Goal: Information Seeking & Learning: Find specific fact

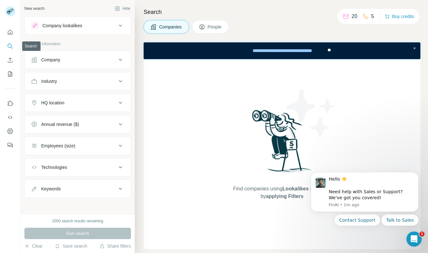
click at [12, 45] on icon "Search" at bounding box center [10, 46] width 6 height 6
click at [11, 32] on icon "Quick start" at bounding box center [10, 32] width 6 height 6
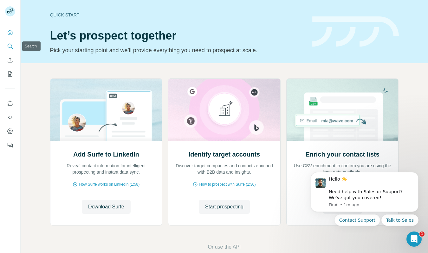
click at [10, 45] on icon "Search" at bounding box center [10, 46] width 6 height 6
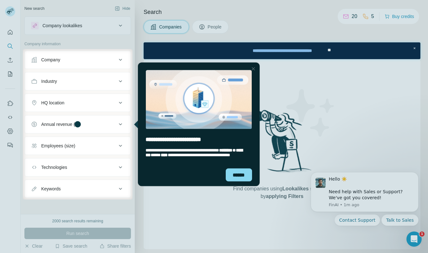
click at [89, 205] on div at bounding box center [214, 227] width 428 height 54
click at [252, 69] on div "Close Step" at bounding box center [253, 69] width 8 height 8
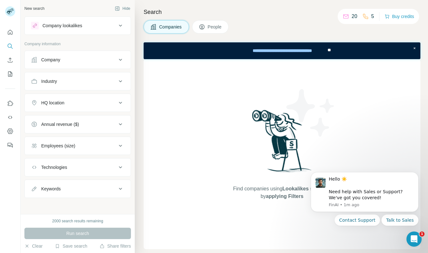
click at [217, 23] on button "People" at bounding box center [210, 26] width 37 height 13
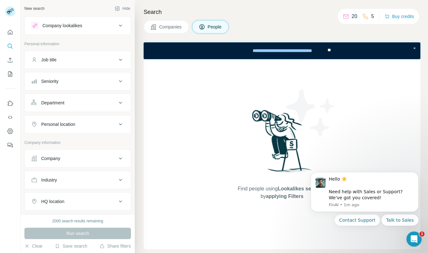
click at [192, 172] on div "Find people using Lookalikes search or by applying Filters" at bounding box center [281, 154] width 276 height 190
click at [88, 55] on button "Job title" at bounding box center [78, 59] width 106 height 15
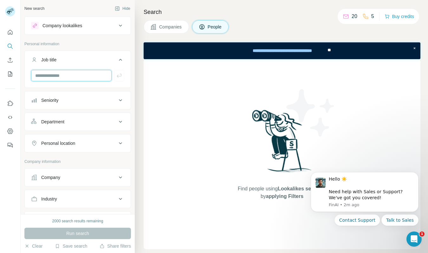
click at [54, 74] on input "text" at bounding box center [71, 75] width 80 height 11
type input "**********"
click at [66, 98] on div "Seniority" at bounding box center [74, 100] width 86 height 6
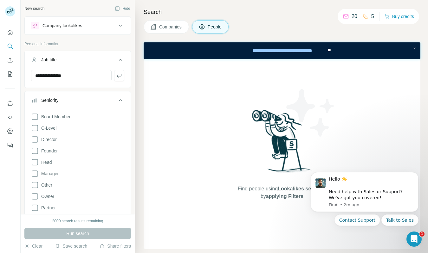
click at [66, 98] on div "Seniority" at bounding box center [74, 100] width 86 height 6
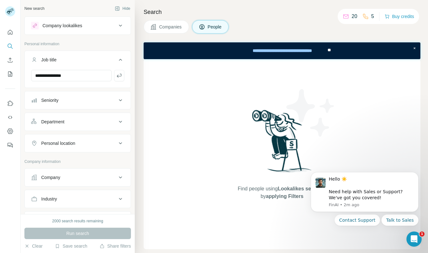
click at [66, 117] on button "Department" at bounding box center [78, 121] width 106 height 15
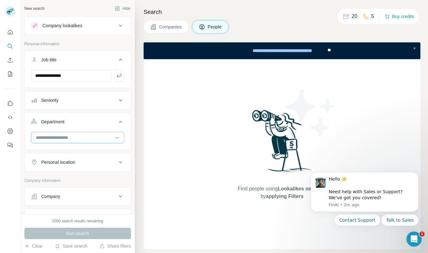
click at [67, 138] on input at bounding box center [74, 137] width 78 height 7
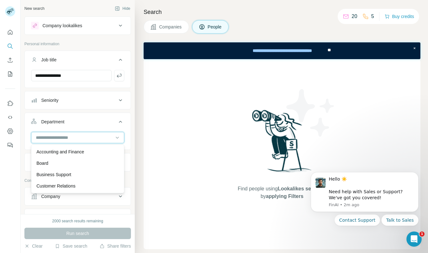
click at [67, 138] on input at bounding box center [74, 137] width 78 height 7
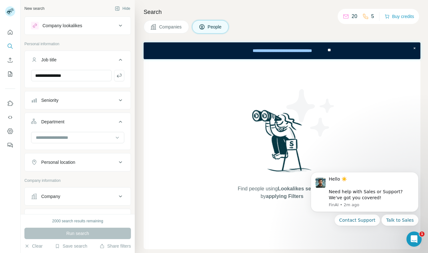
click at [68, 157] on button "Personal location" at bounding box center [78, 162] width 106 height 15
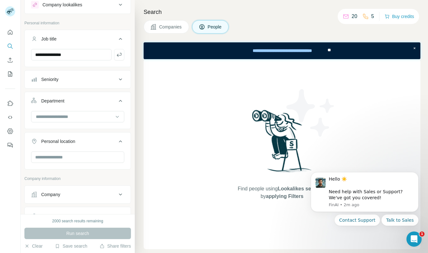
scroll to position [39, 0]
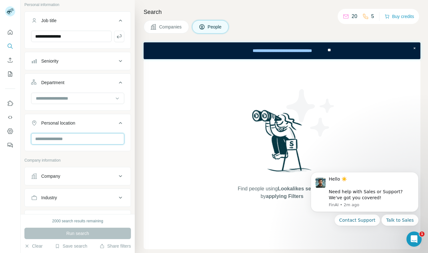
click at [66, 141] on input "text" at bounding box center [77, 138] width 93 height 11
type input "******"
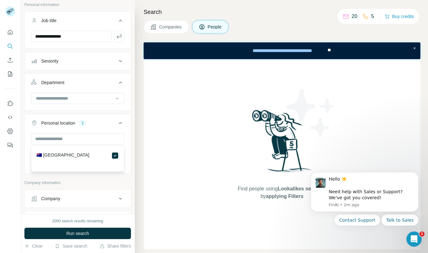
click at [137, 166] on div "Search Companies People Find people using Lookalikes search or by applying Filt…" at bounding box center [281, 126] width 293 height 253
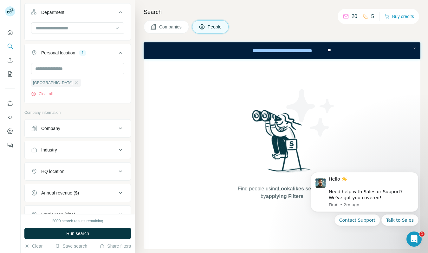
scroll to position [123, 0]
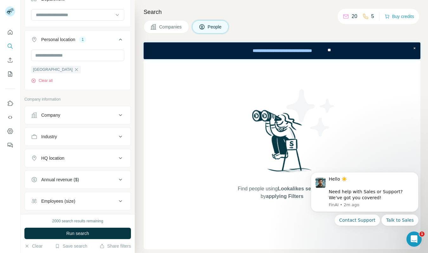
click at [73, 112] on button "Company" at bounding box center [78, 115] width 106 height 15
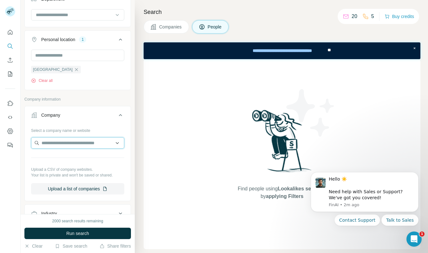
click at [65, 142] on input "text" at bounding box center [77, 142] width 93 height 11
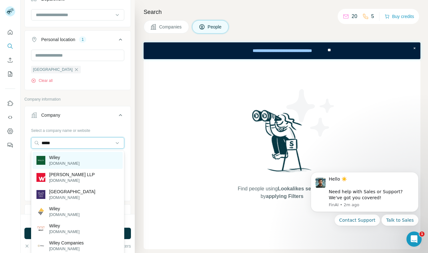
type input "*****"
click at [66, 160] on p "Wiley" at bounding box center [64, 158] width 30 height 6
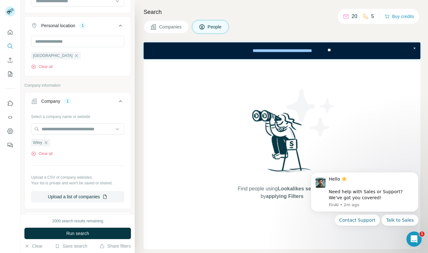
scroll to position [143, 0]
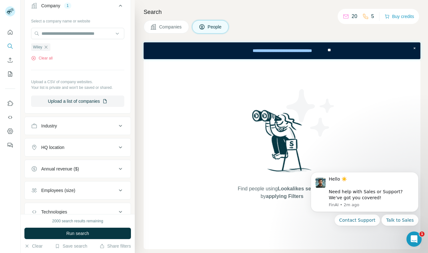
scroll to position [250, 0]
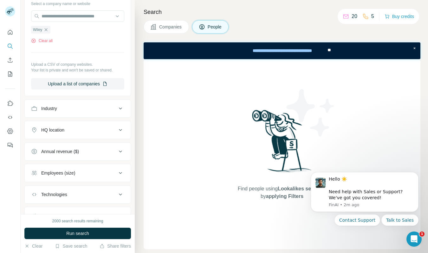
click at [67, 111] on div "Industry" at bounding box center [74, 108] width 86 height 6
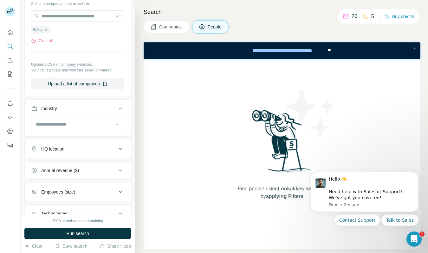
click at [63, 150] on div "HQ location" at bounding box center [52, 149] width 23 height 6
click at [62, 124] on input at bounding box center [74, 124] width 78 height 7
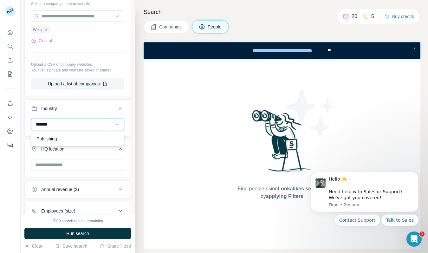
type input "*******"
click at [65, 146] on body "**********" at bounding box center [214, 126] width 428 height 253
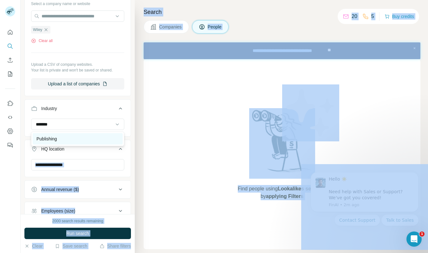
click at [60, 142] on div "Publishing" at bounding box center [77, 139] width 82 height 6
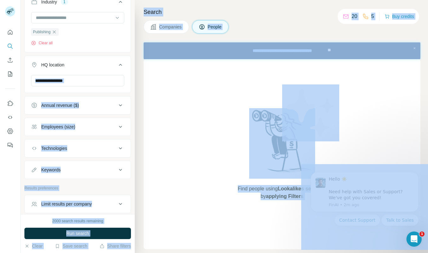
scroll to position [364, 0]
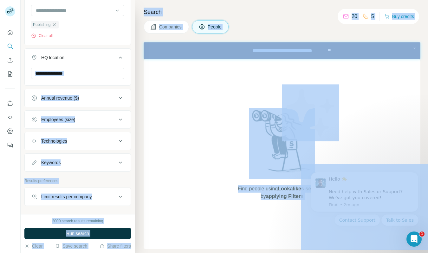
click at [78, 94] on button "Annual revenue ($)" at bounding box center [78, 98] width 106 height 15
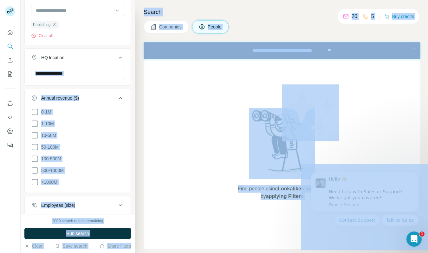
click at [78, 94] on button "Annual revenue ($)" at bounding box center [78, 100] width 106 height 18
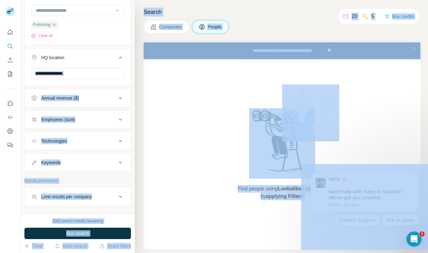
click at [75, 118] on div "Employees (size)" at bounding box center [58, 120] width 34 height 6
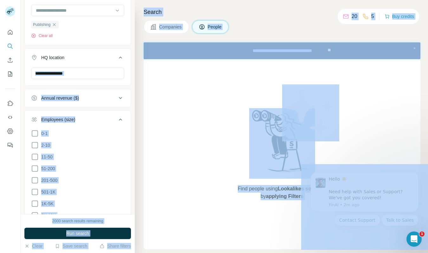
click at [75, 118] on div "Employees (size)" at bounding box center [58, 120] width 34 height 6
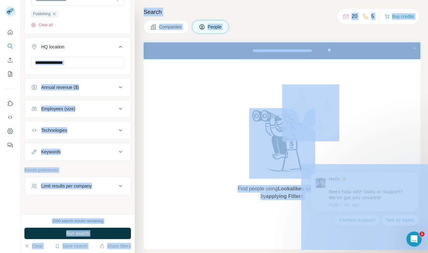
scroll to position [385, 0]
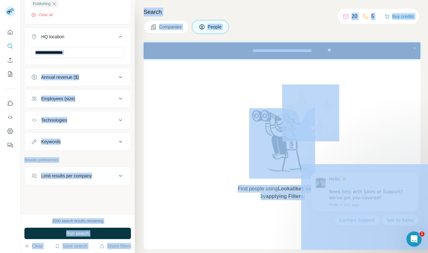
click at [75, 159] on p "Results preferences" at bounding box center [77, 160] width 106 height 6
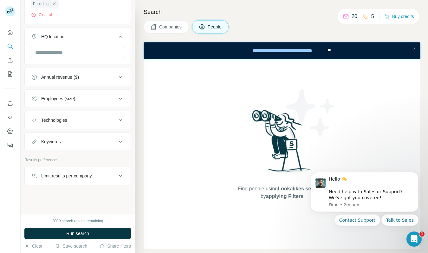
click at [79, 171] on button "Limit results per company" at bounding box center [78, 175] width 106 height 15
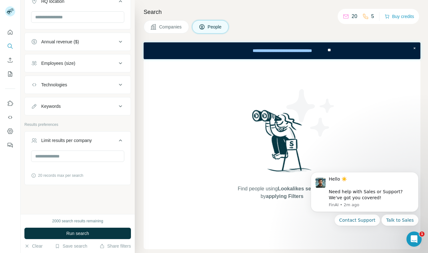
click at [85, 138] on div "Limit results per company" at bounding box center [66, 140] width 51 height 6
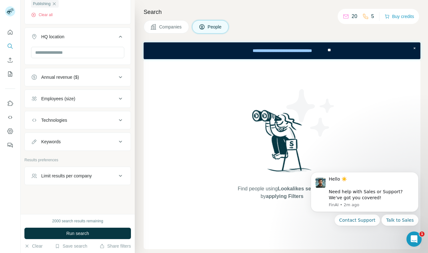
scroll to position [385, 0]
click at [83, 235] on span "Run search" at bounding box center [77, 234] width 23 height 6
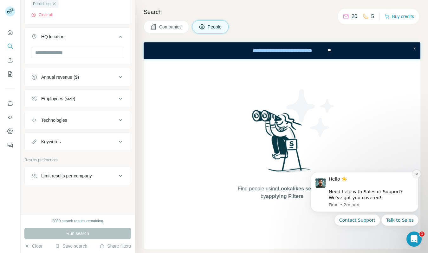
click at [416, 173] on icon "Dismiss notification" at bounding box center [416, 174] width 3 height 3
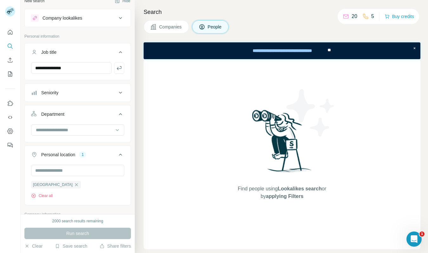
scroll to position [0, 0]
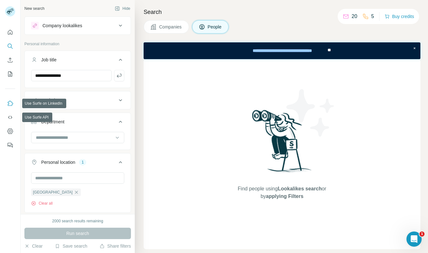
click at [11, 105] on icon "Use Surfe on LinkedIn" at bounding box center [10, 103] width 6 height 6
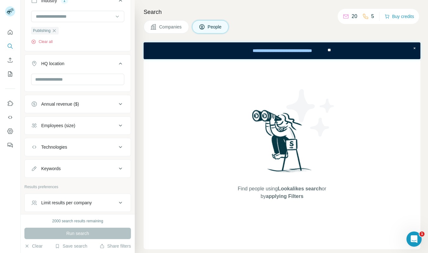
scroll to position [385, 0]
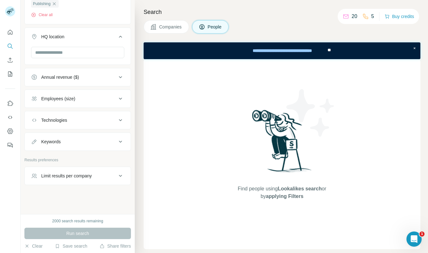
click at [13, 30] on button "Quick start" at bounding box center [10, 32] width 10 height 11
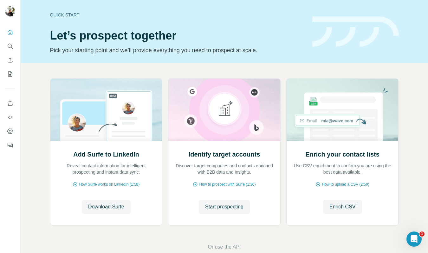
scroll to position [13, 0]
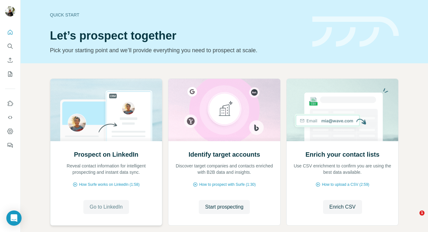
click at [111, 204] on span "Go to LinkedIn" at bounding box center [106, 207] width 33 height 8
